Goal: Transaction & Acquisition: Purchase product/service

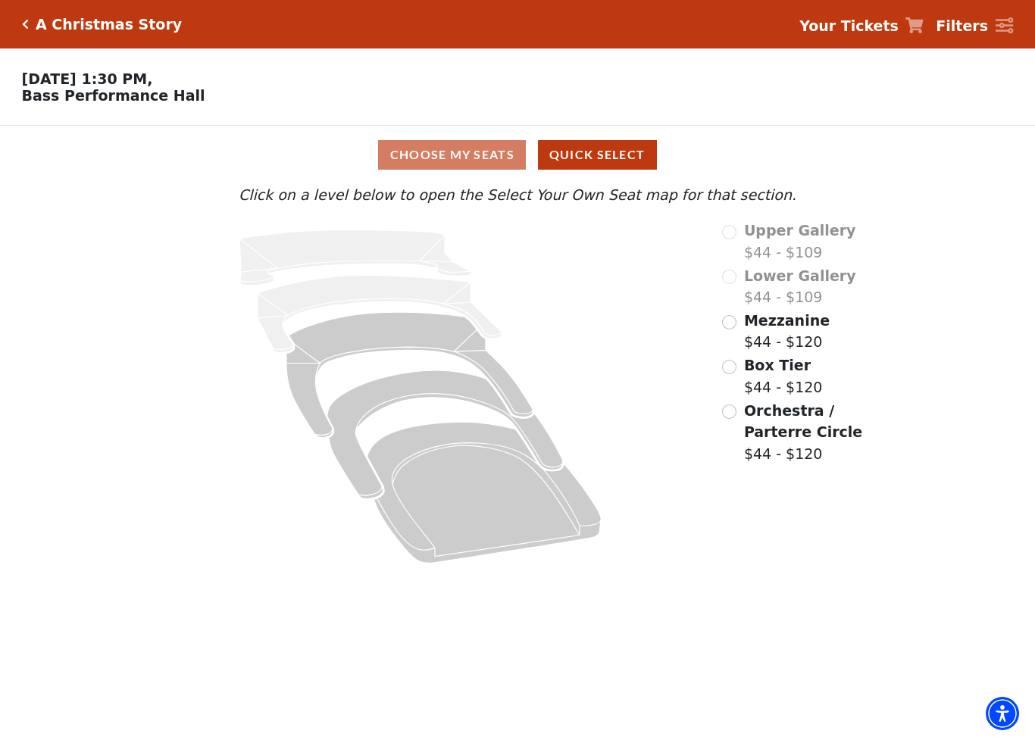
click at [423, 162] on div "Choose My Seats Quick Select" at bounding box center [518, 155] width 776 height 30
click at [598, 164] on button "Quick Select" at bounding box center [597, 155] width 119 height 30
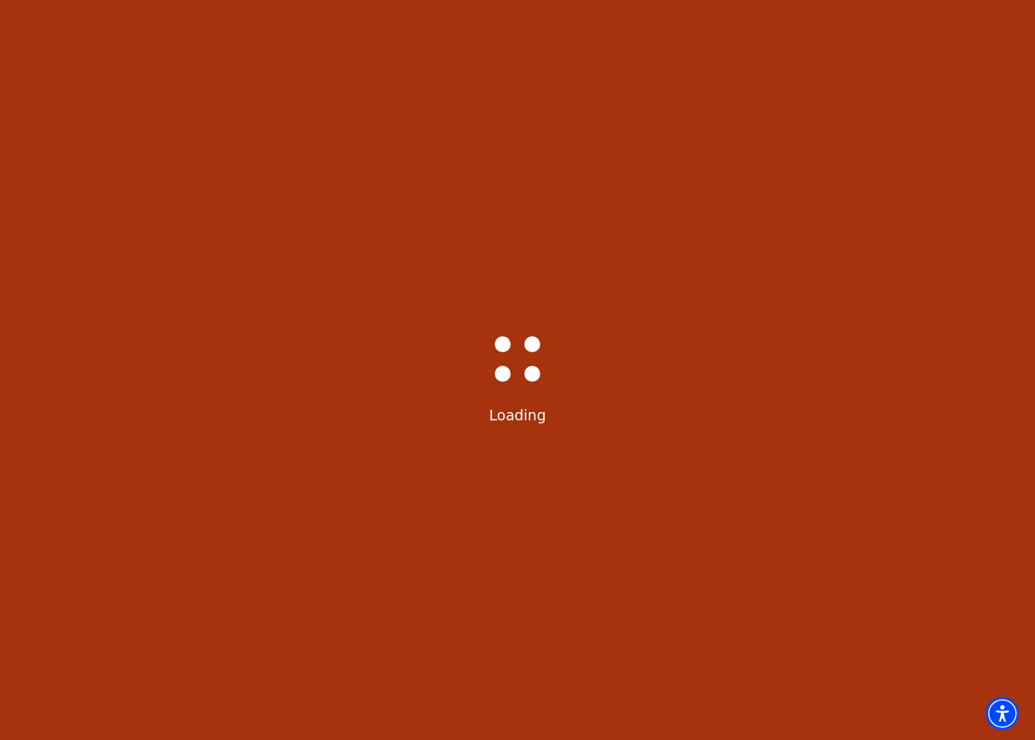
select select "6298"
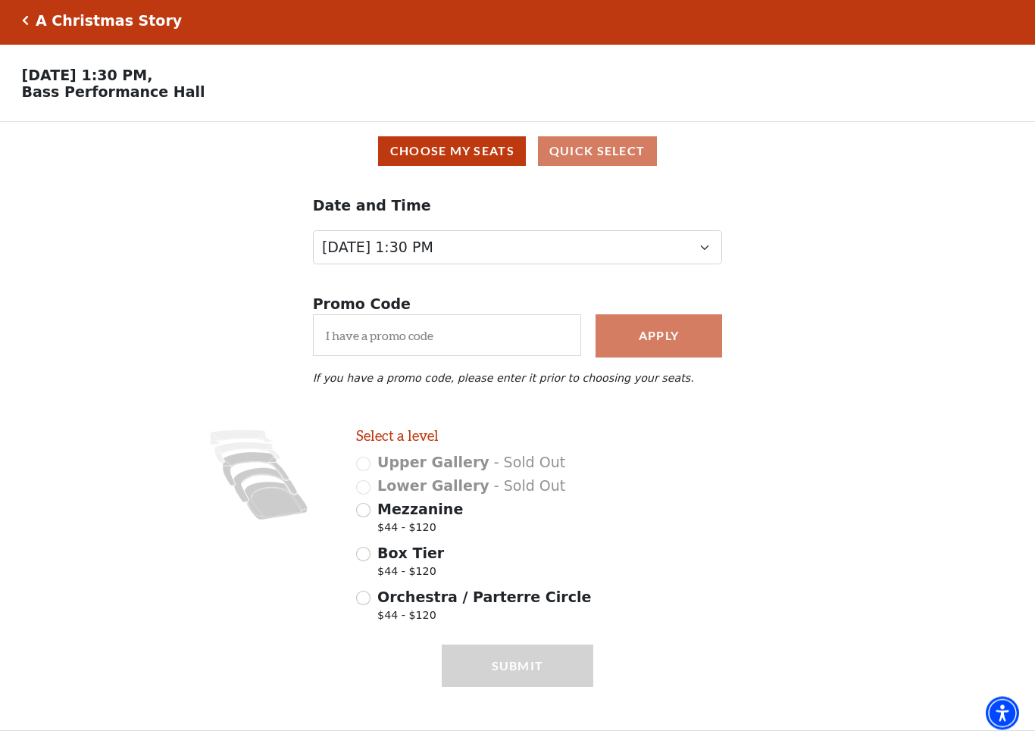
scroll to position [9, 0]
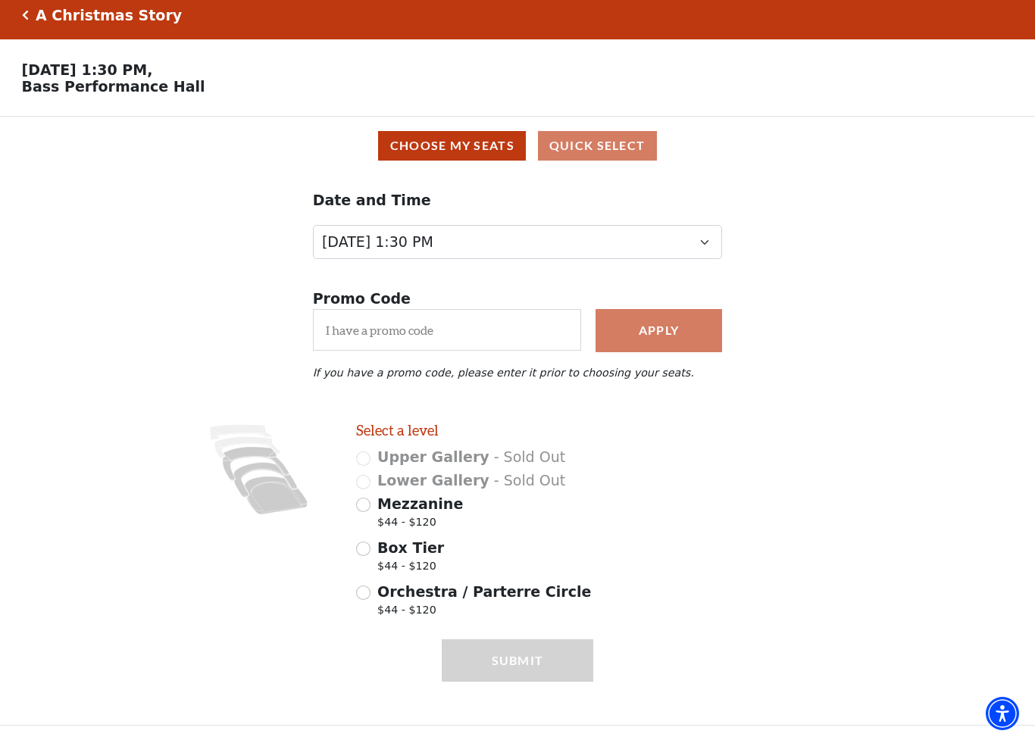
click at [370, 506] on input "Mezzanine $44 - $120" at bounding box center [363, 505] width 14 height 14
radio input "true"
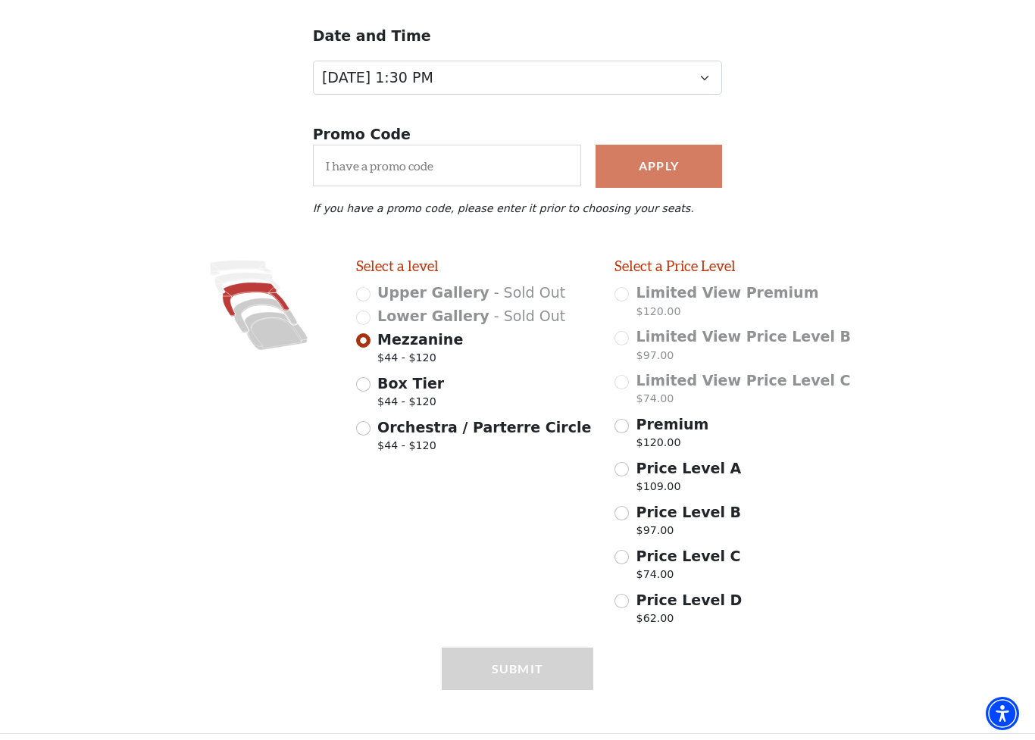
scroll to position [178, 0]
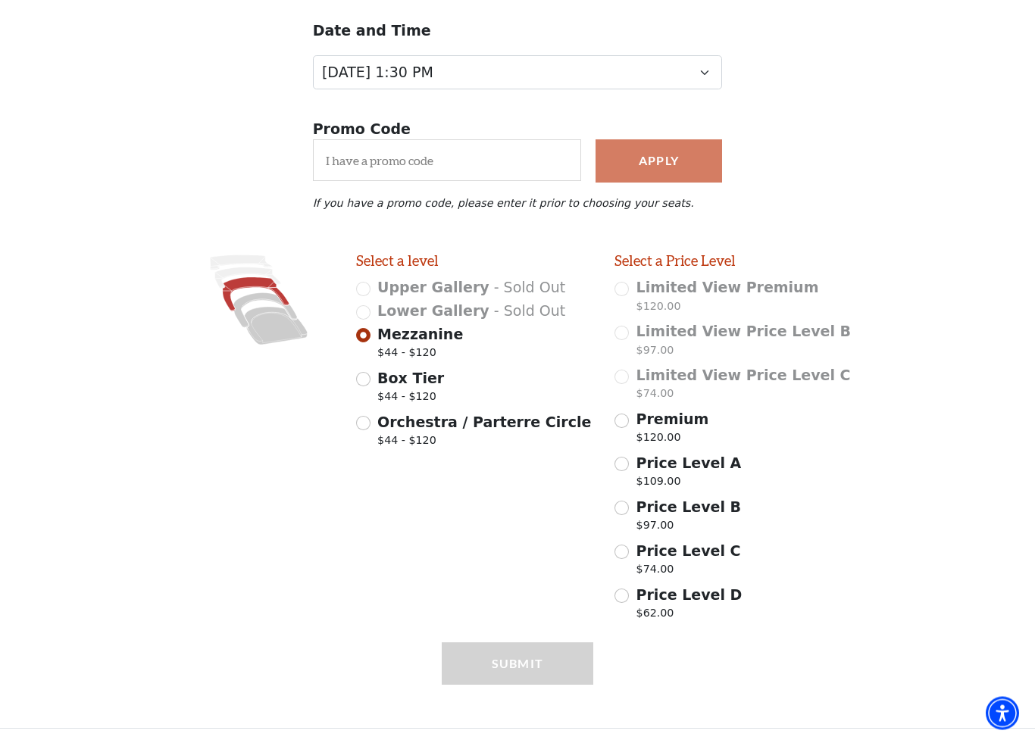
click at [369, 381] on input "Box Tier $44 - $120" at bounding box center [363, 380] width 14 height 14
radio input "true"
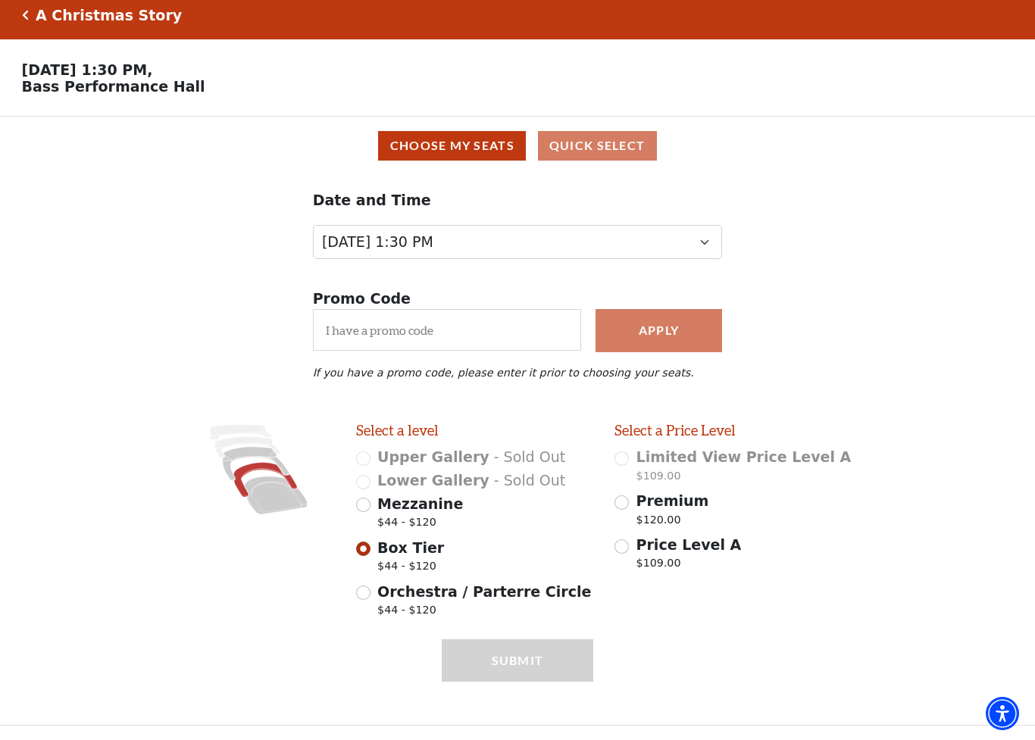
click at [379, 592] on span "$44 - $120" at bounding box center [484, 612] width 214 height 20
click at [370, 592] on input "Orchestra / Parterre Circle $44 - $120" at bounding box center [363, 592] width 14 height 14
radio input "true"
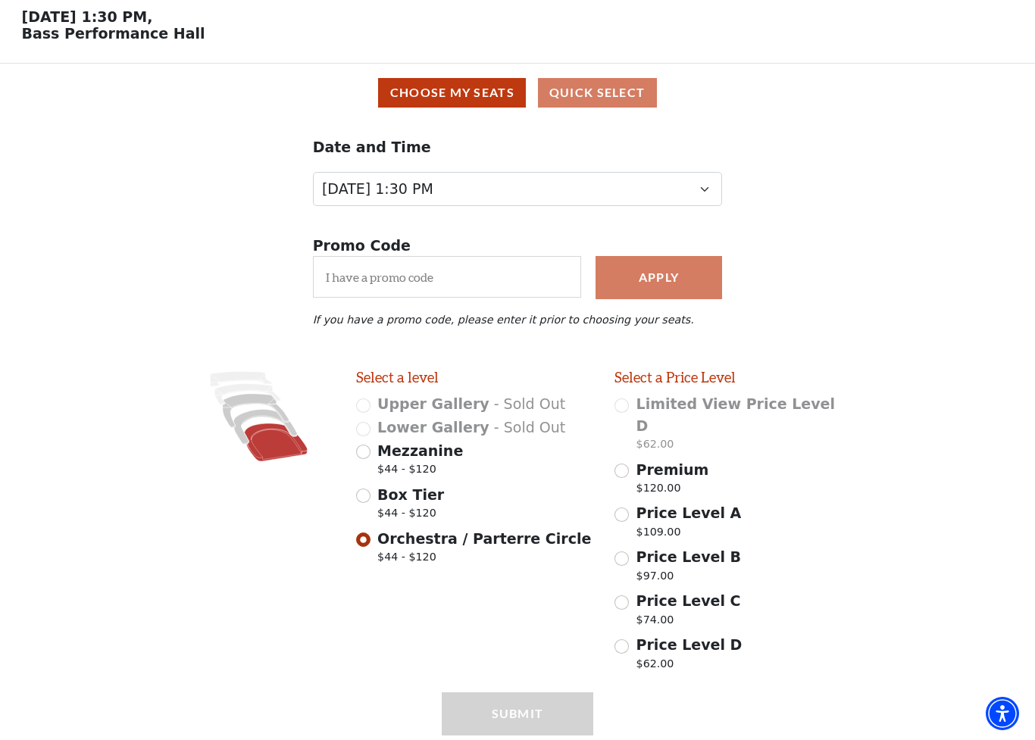
scroll to position [92, 0]
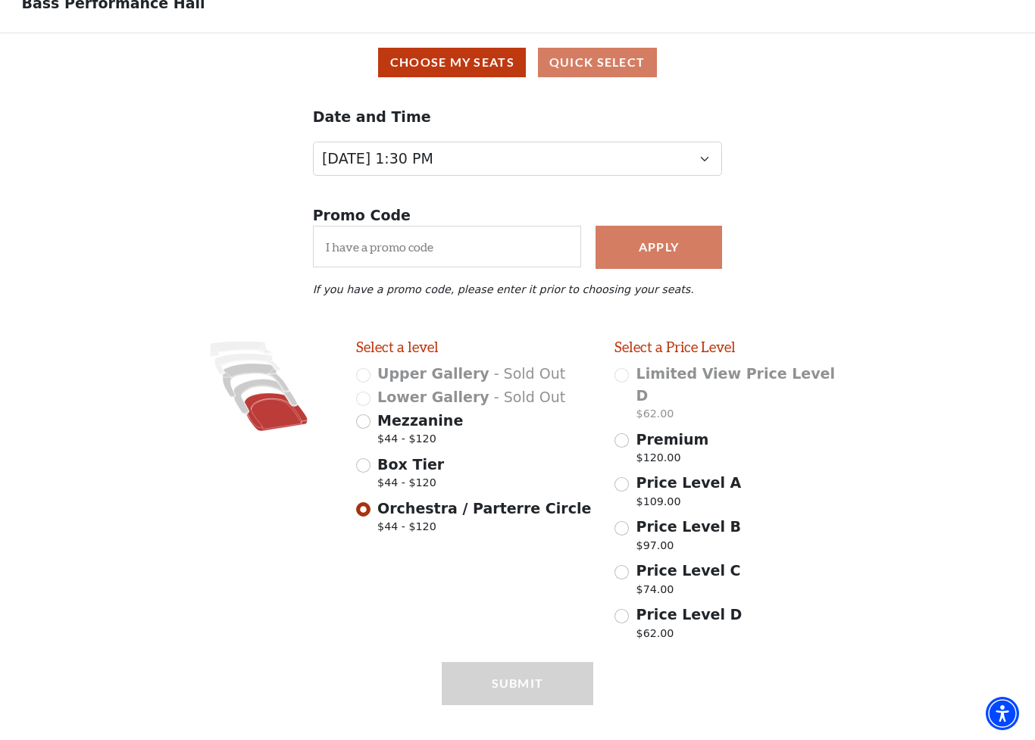
click at [367, 473] on input "Box Tier $44 - $120" at bounding box center [363, 465] width 14 height 14
radio input "true"
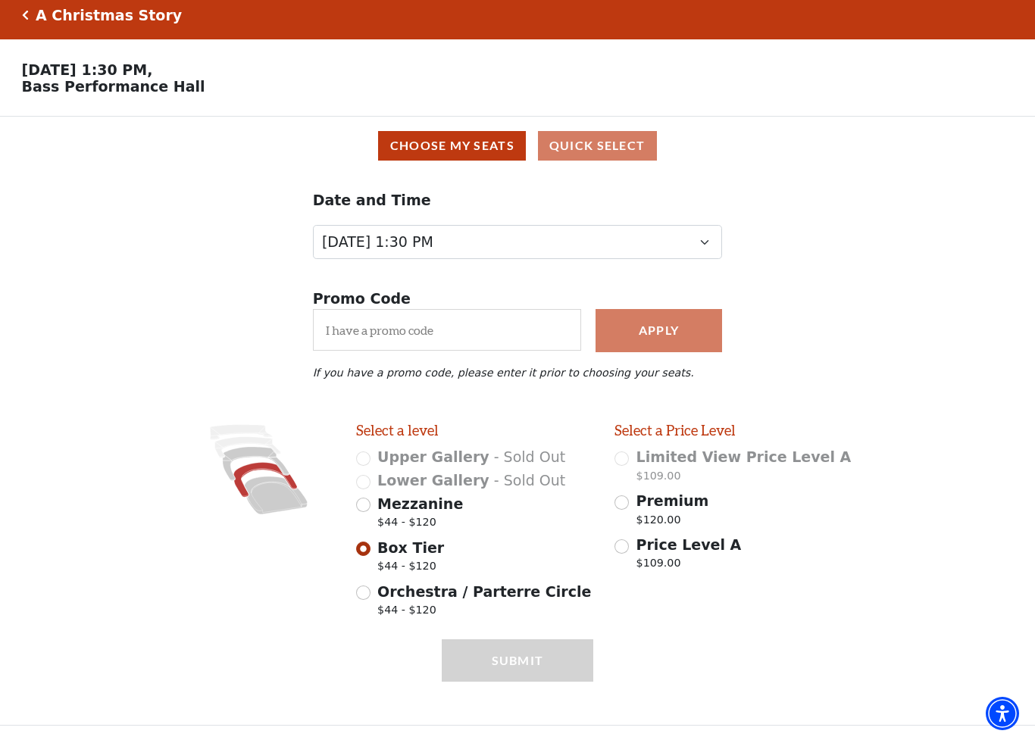
scroll to position [9, 0]
click at [612, 153] on div "Choose My Seats Quick Select" at bounding box center [517, 146] width 1013 height 30
click at [632, 142] on div "Choose My Seats Quick Select" at bounding box center [517, 146] width 1013 height 30
click at [539, 592] on div "Submit" at bounding box center [517, 682] width 151 height 86
click at [367, 507] on input "Mezzanine $44 - $120" at bounding box center [363, 505] width 14 height 14
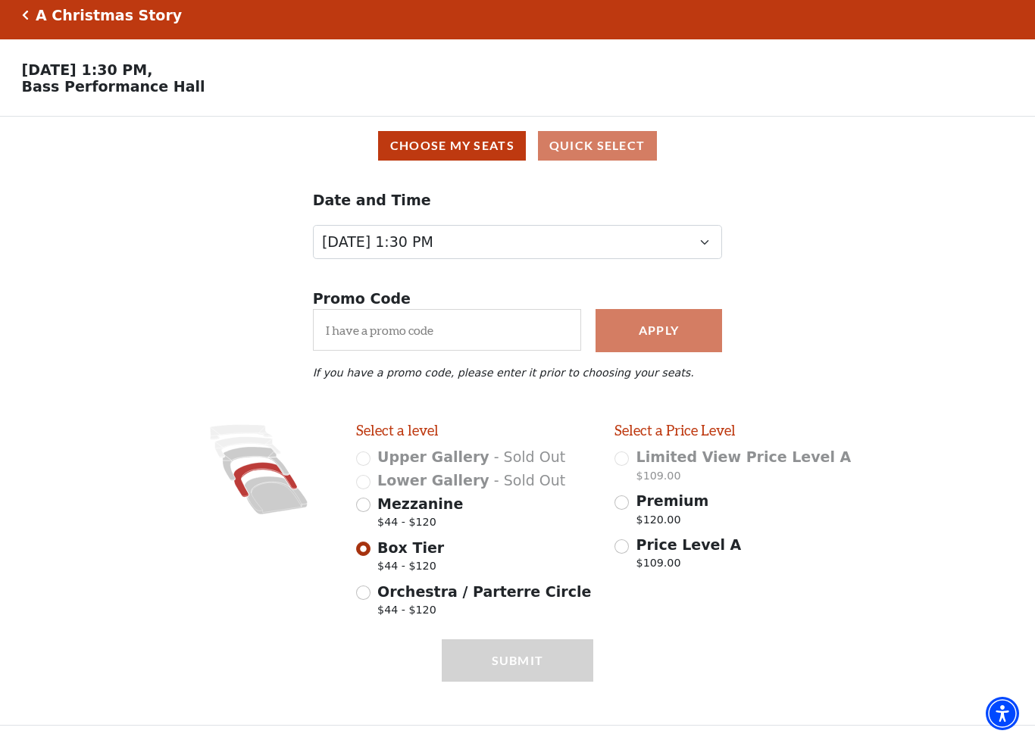
radio input "true"
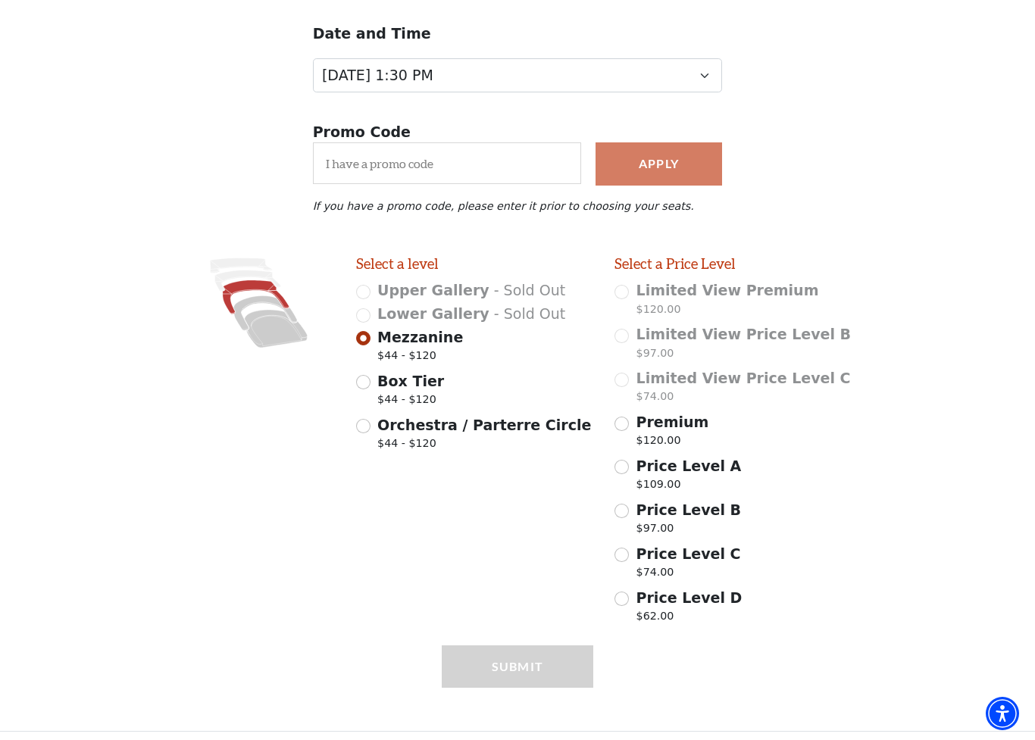
scroll to position [178, 0]
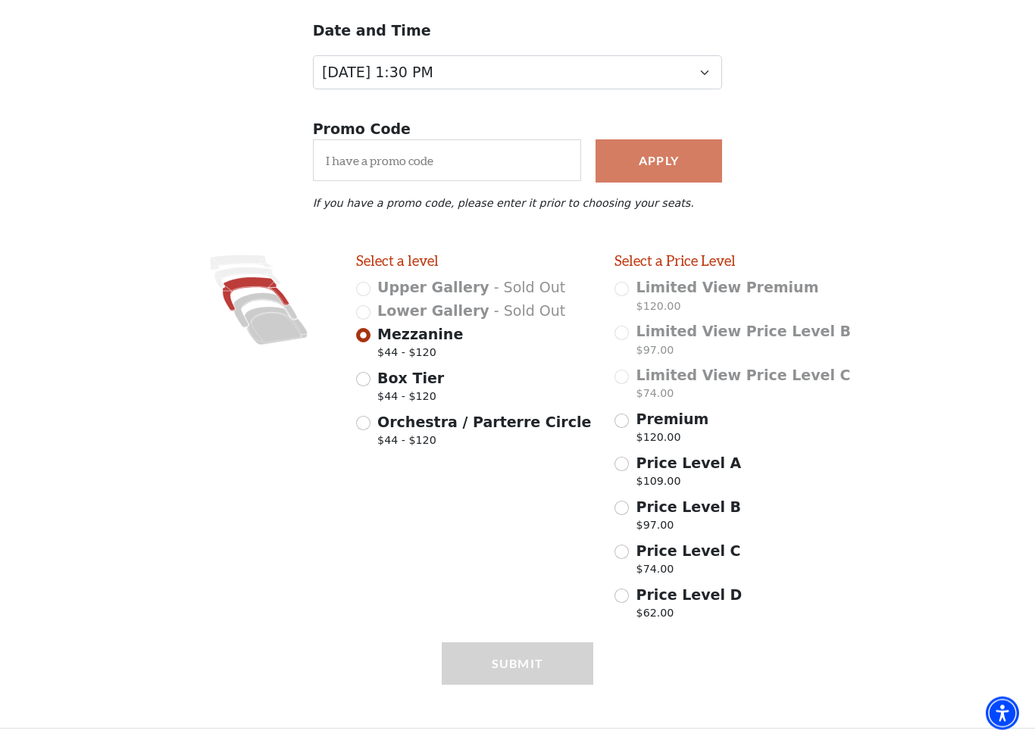
click at [624, 592] on input "Price Level D $62.00" at bounding box center [621, 596] width 14 height 14
radio input "true"
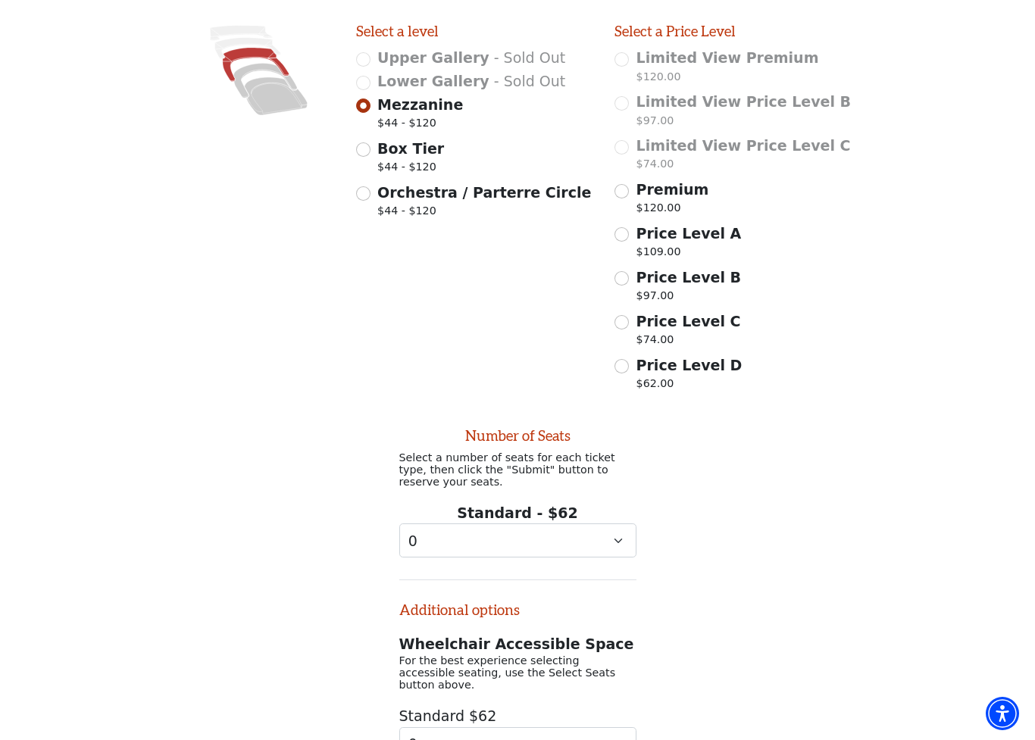
scroll to position [534, 0]
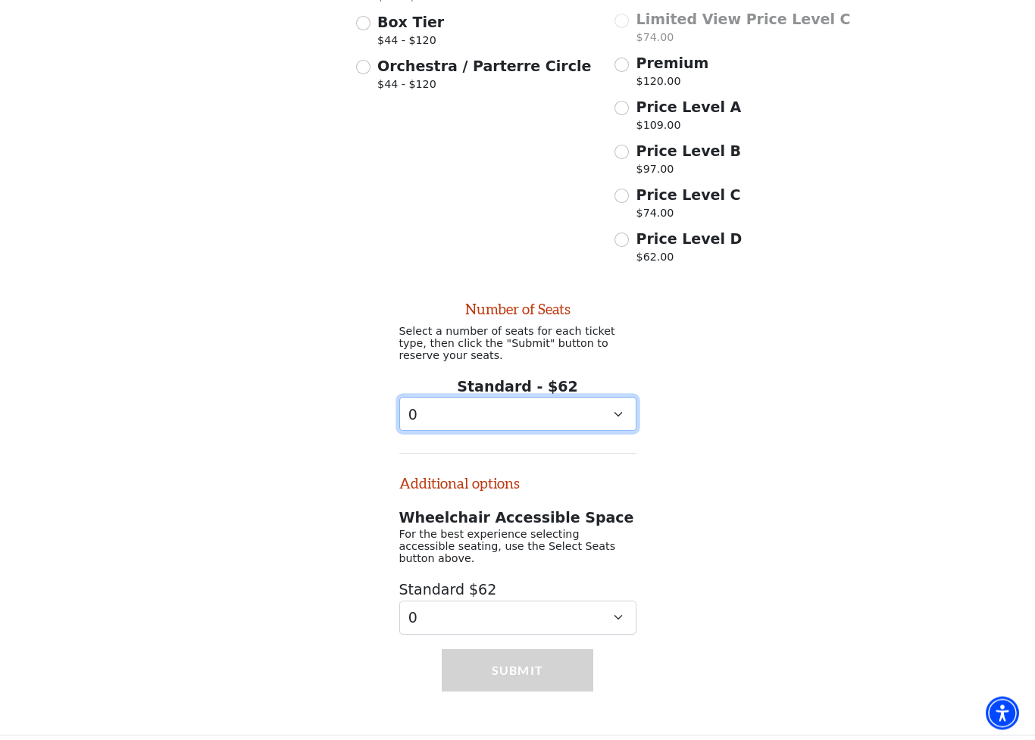
click at [629, 411] on select "0 1 2 3 4" at bounding box center [517, 415] width 237 height 34
click at [621, 417] on select "0 1 2 3 4" at bounding box center [517, 414] width 237 height 34
select select "2"
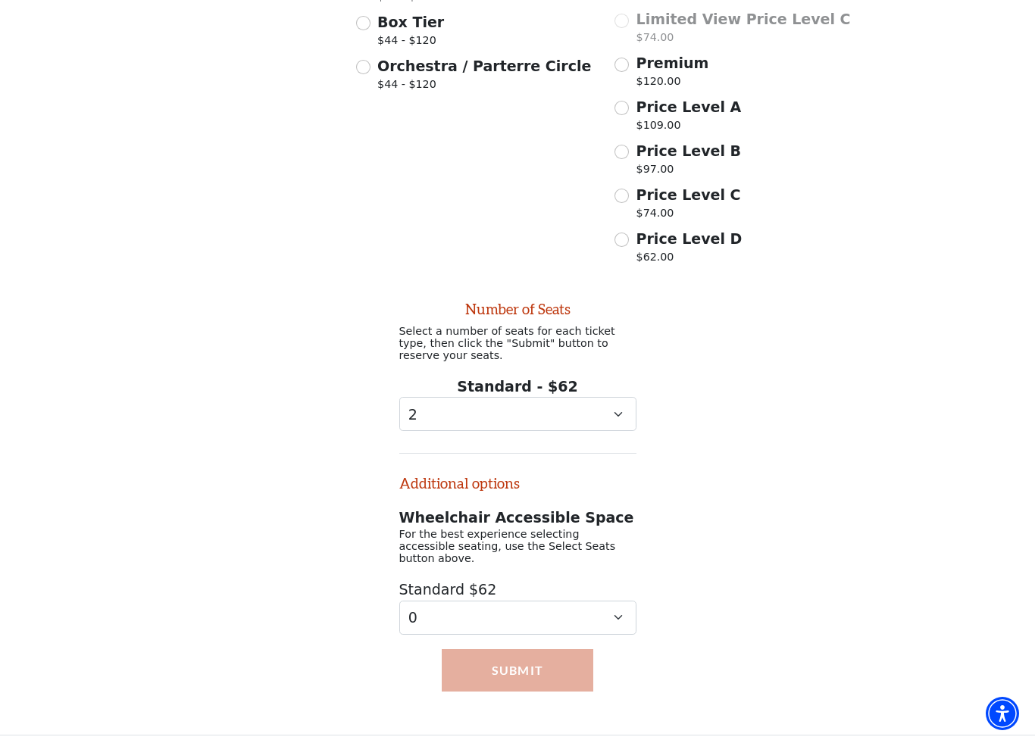
click at [535, 592] on button "Submit" at bounding box center [517, 670] width 151 height 42
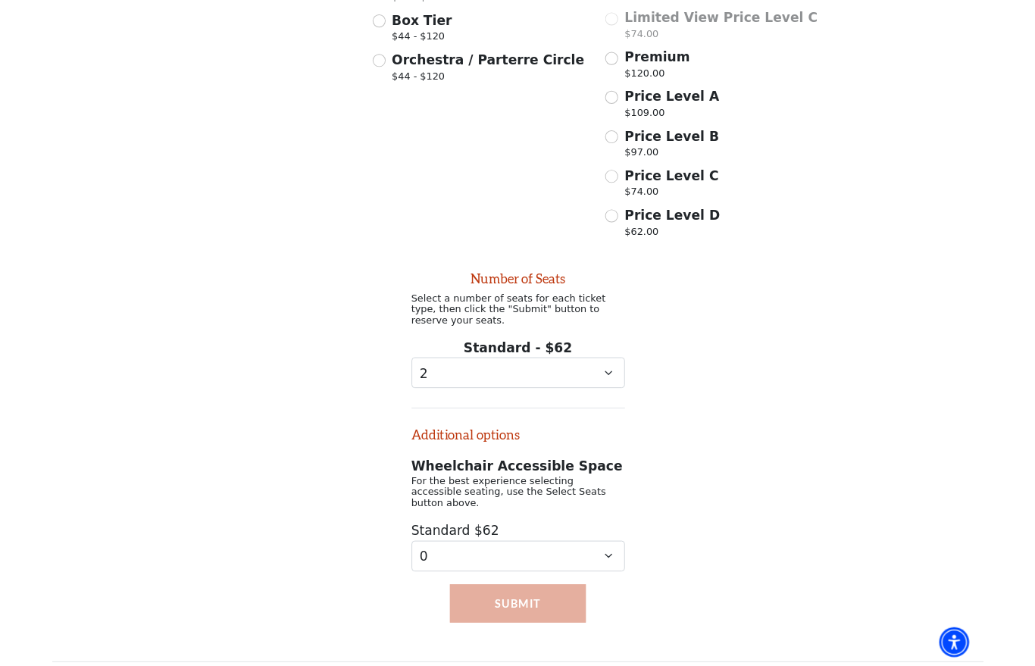
scroll to position [640, 0]
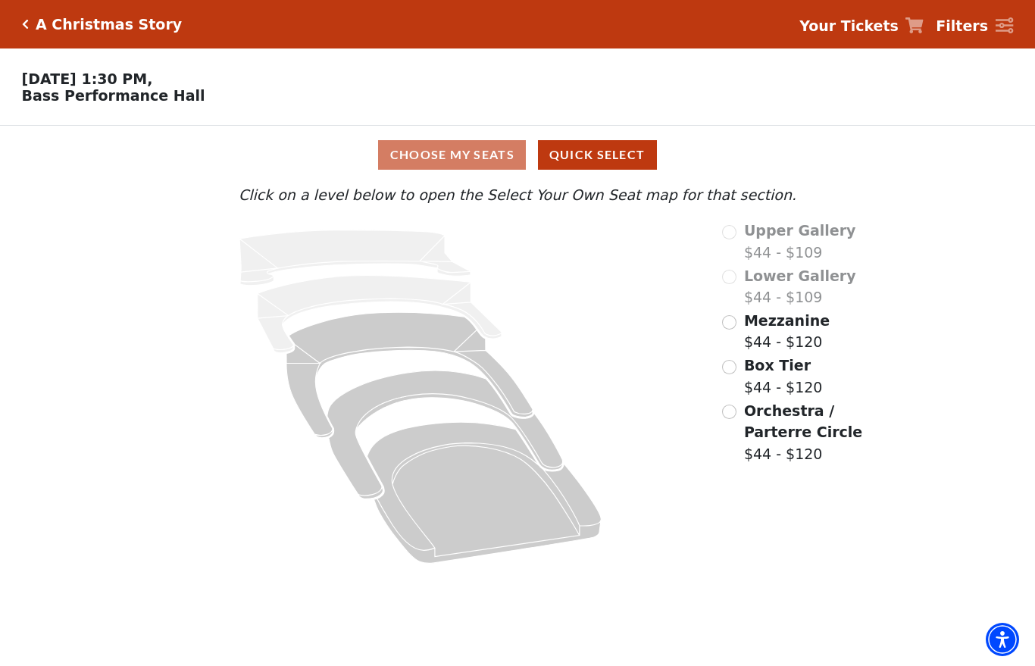
click at [730, 292] on div "Lower Gallery $44 - $109" at bounding box center [808, 286] width 173 height 43
click at [737, 282] on div "Lower Gallery $44 - $109" at bounding box center [808, 286] width 173 height 43
click at [739, 280] on div "Lower Gallery $44 - $109" at bounding box center [808, 286] width 173 height 43
click at [626, 160] on button "Quick Select" at bounding box center [597, 155] width 119 height 30
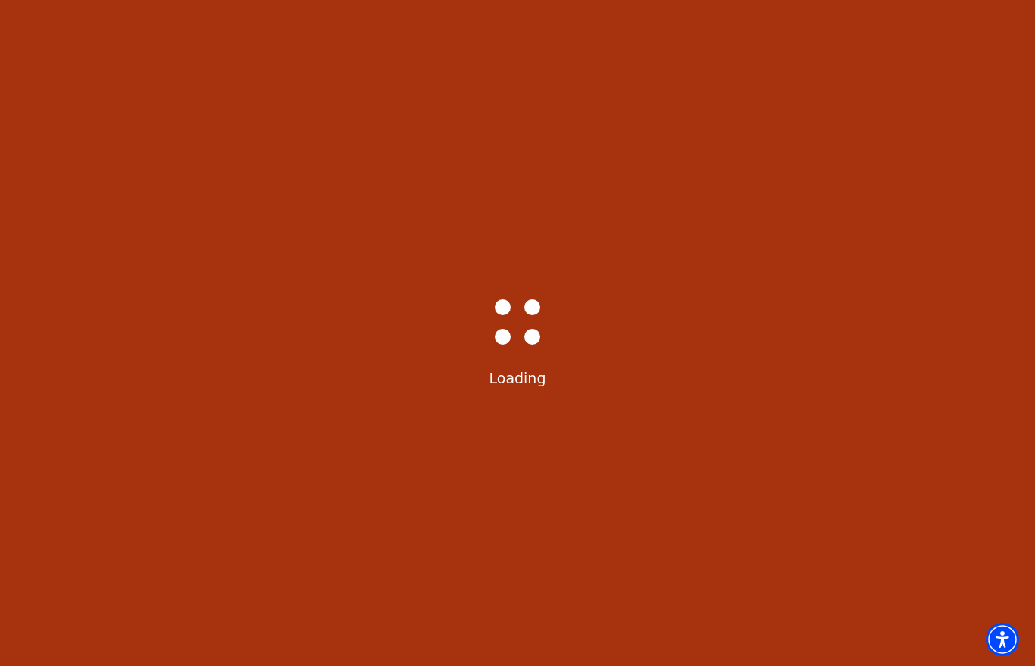
select select "6296"
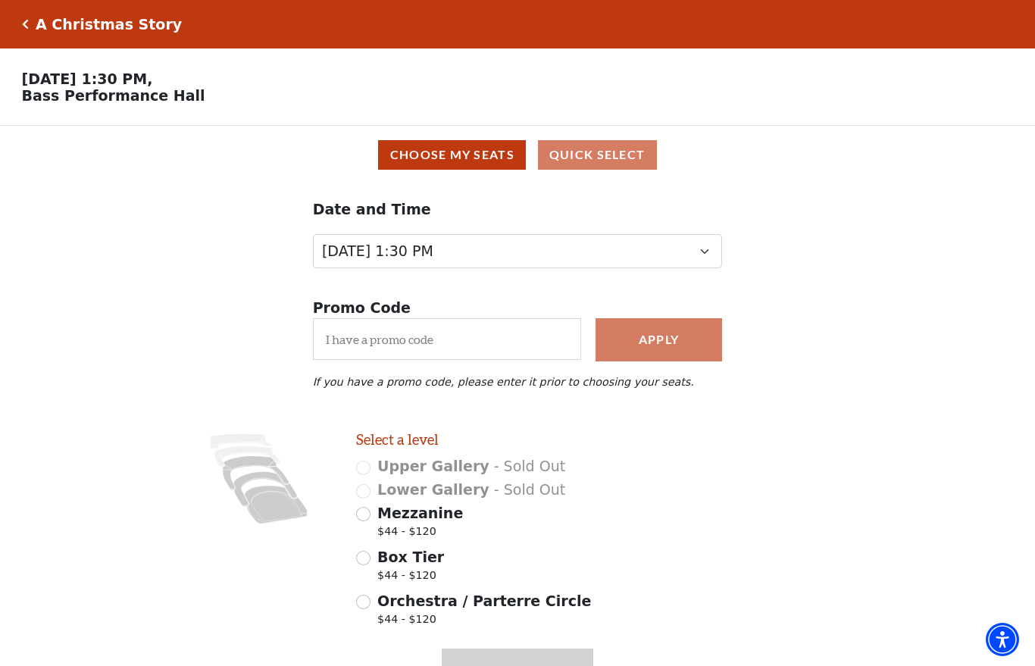
click at [367, 519] on input "Mezzanine $44 - $120" at bounding box center [363, 514] width 14 height 14
radio input "true"
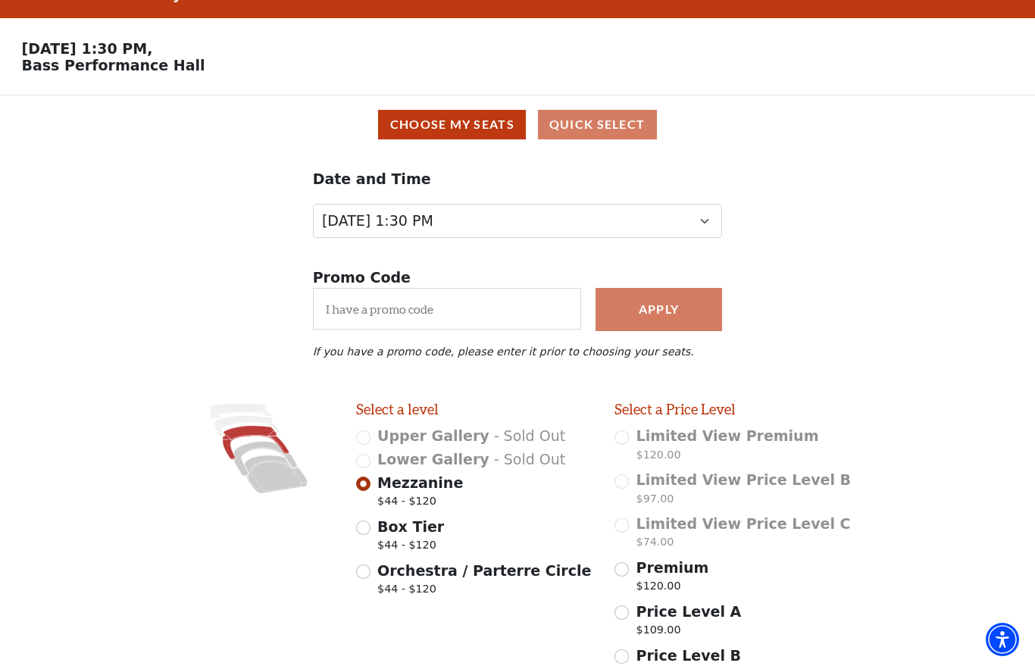
scroll to position [252, 0]
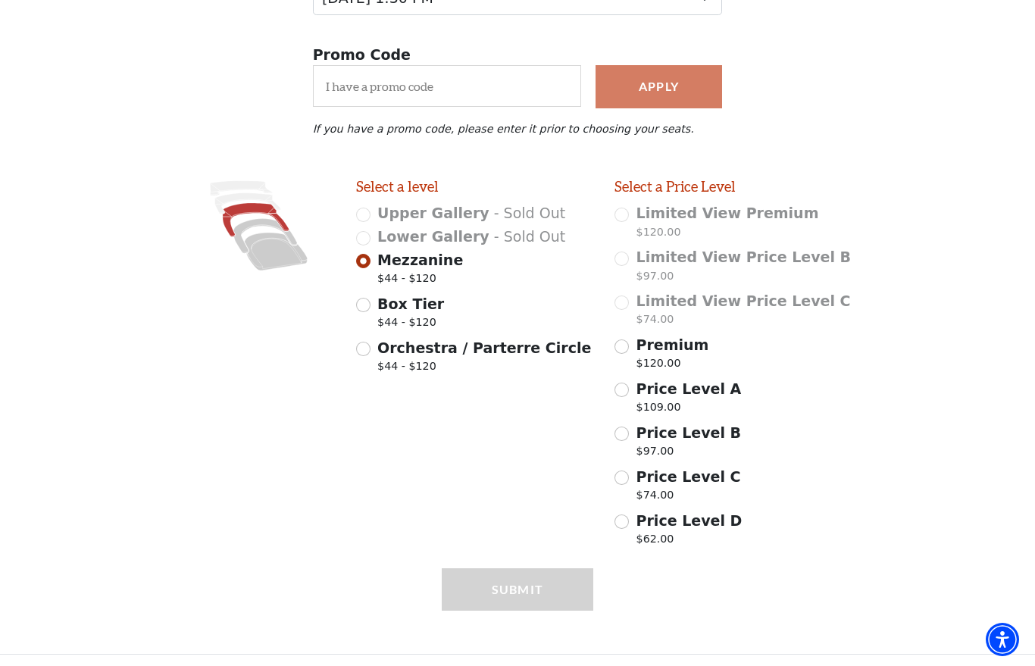
click at [626, 392] on input "Price Level A $109.00" at bounding box center [621, 389] width 14 height 14
radio input "true"
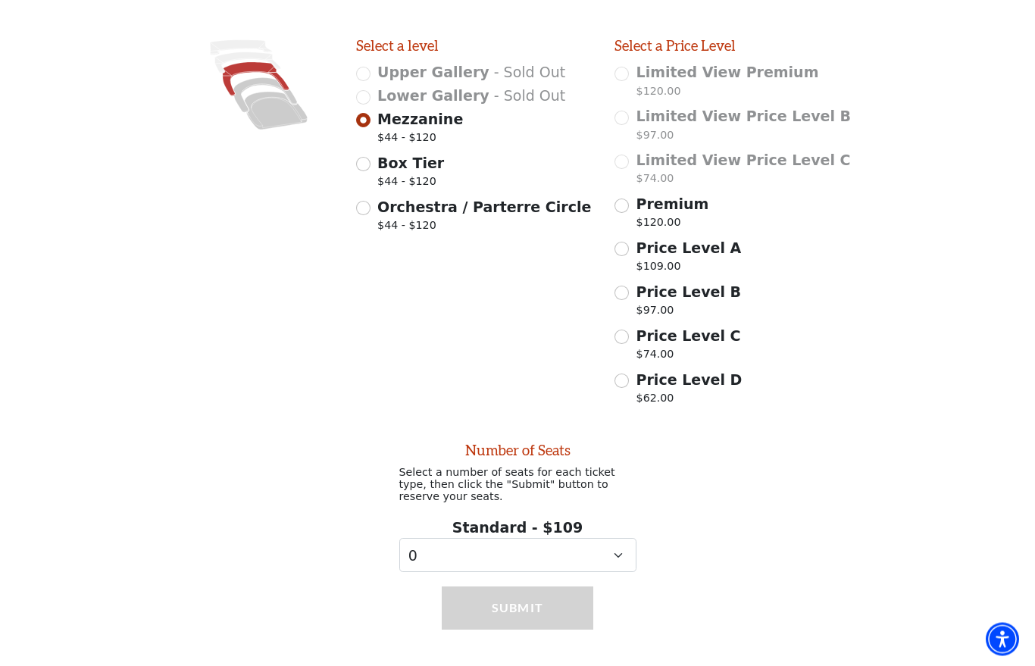
scroll to position [416, 0]
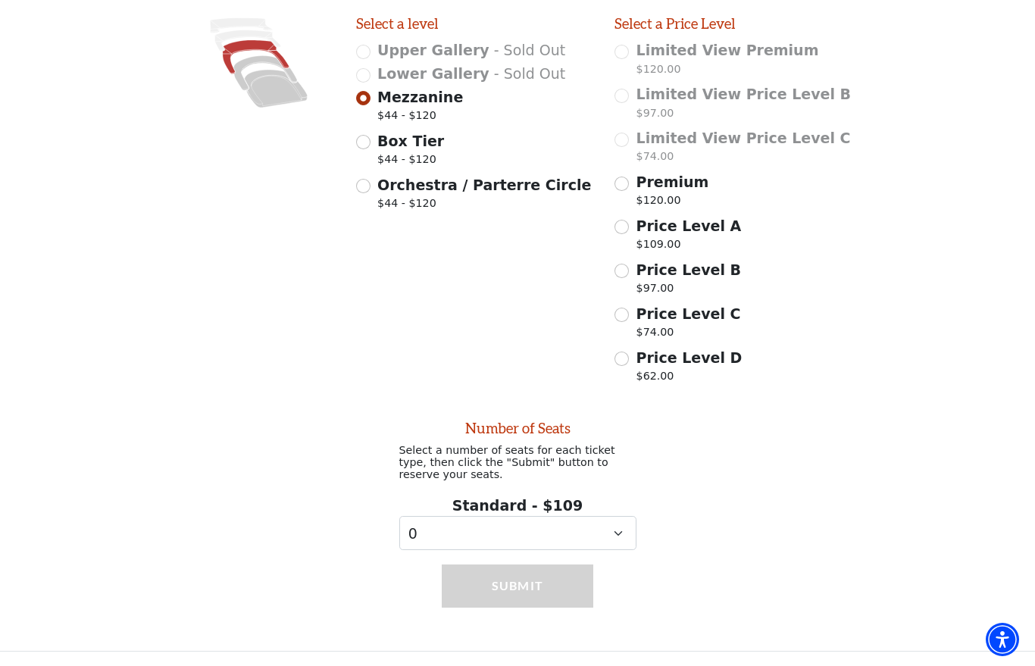
click at [625, 186] on input "Premium $120.00" at bounding box center [621, 183] width 14 height 14
radio input "true"
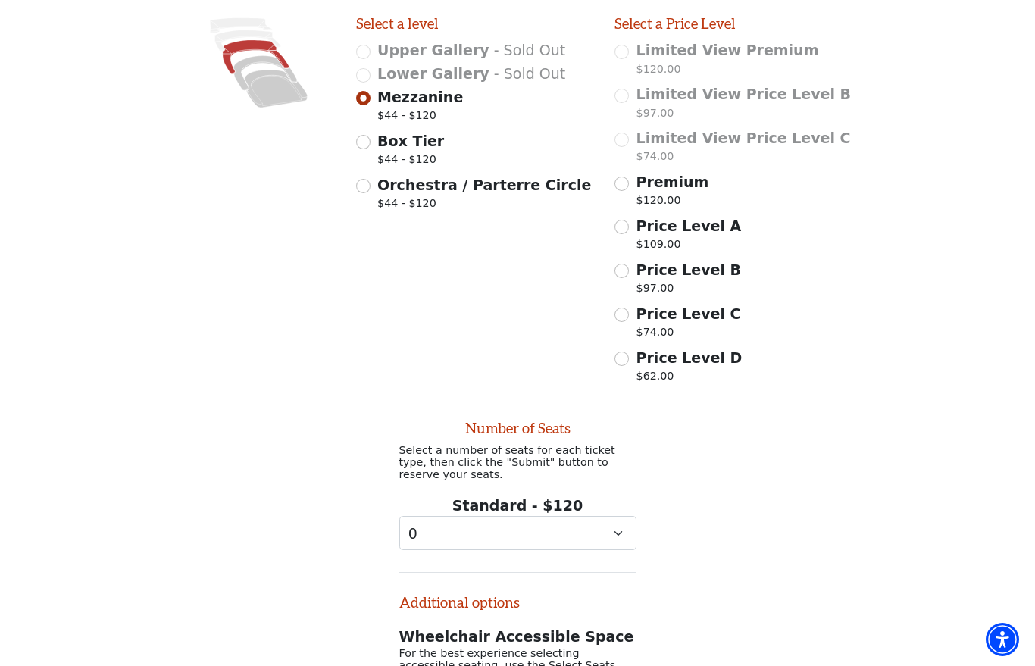
scroll to position [415, 0]
click at [621, 538] on select "0 1 2 3 4 5 6 7 8 9" at bounding box center [517, 534] width 237 height 34
select select "2"
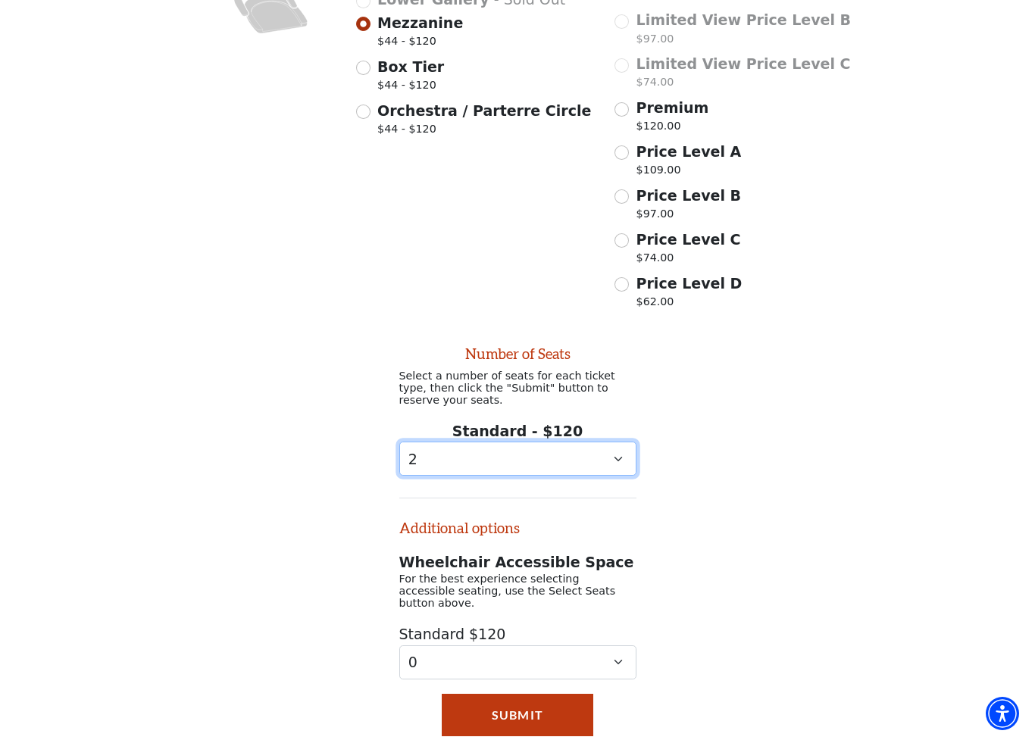
scroll to position [535, 0]
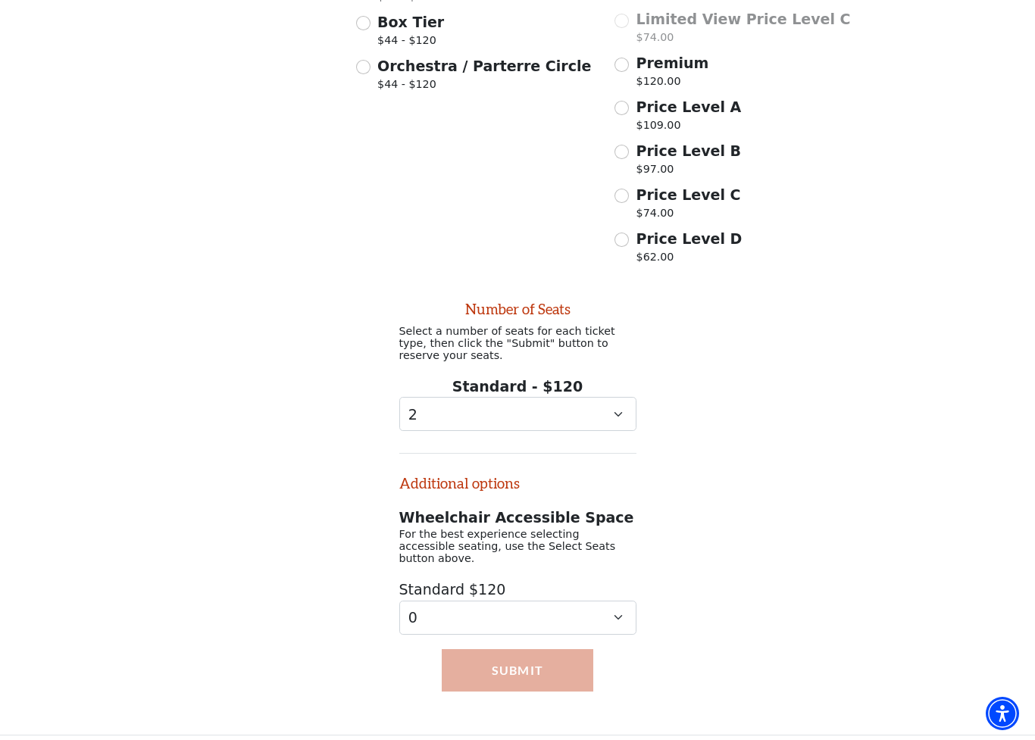
click at [545, 661] on button "Submit" at bounding box center [517, 670] width 151 height 42
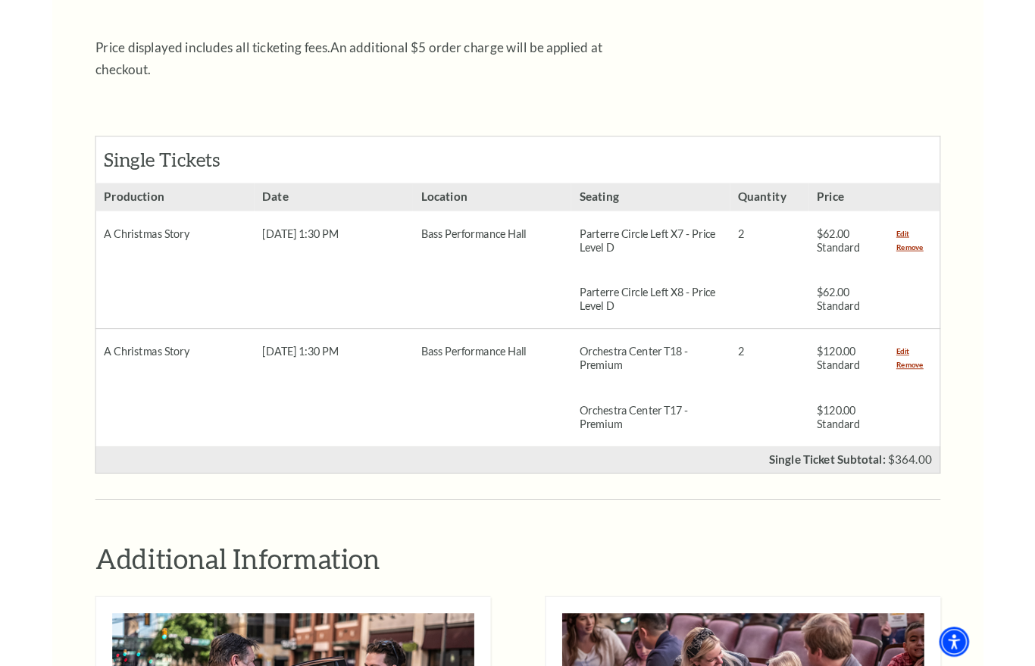
scroll to position [572, 0]
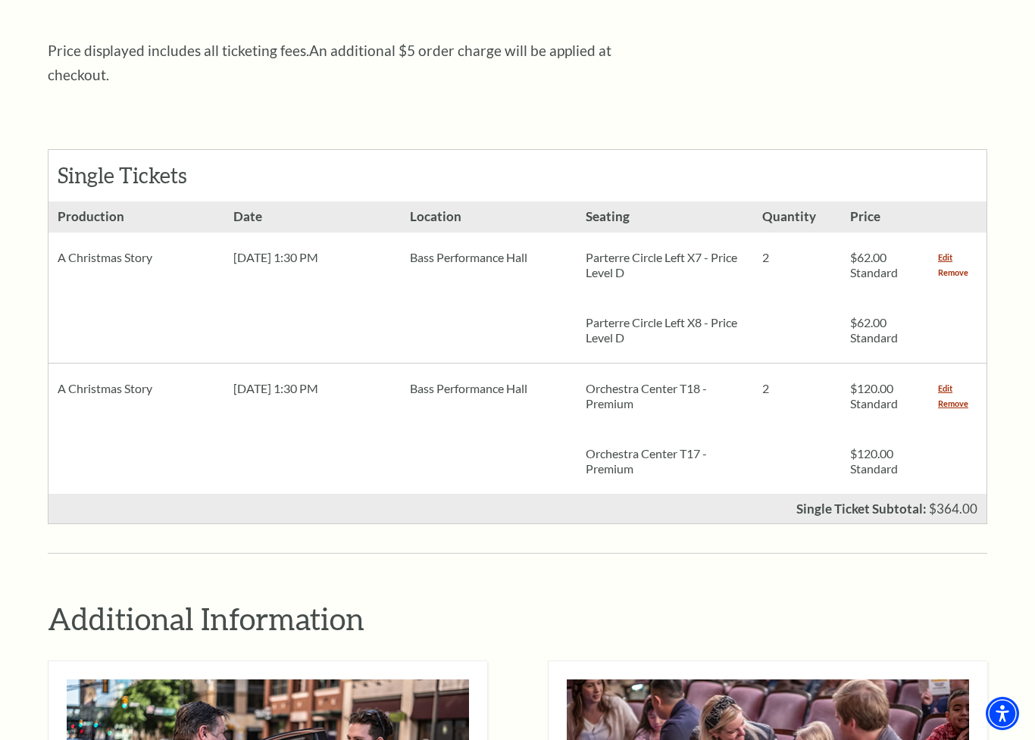
click at [958, 265] on link "Remove" at bounding box center [953, 272] width 30 height 15
click at [952, 396] on link "Remove" at bounding box center [953, 403] width 30 height 15
